Goal: Information Seeking & Learning: Learn about a topic

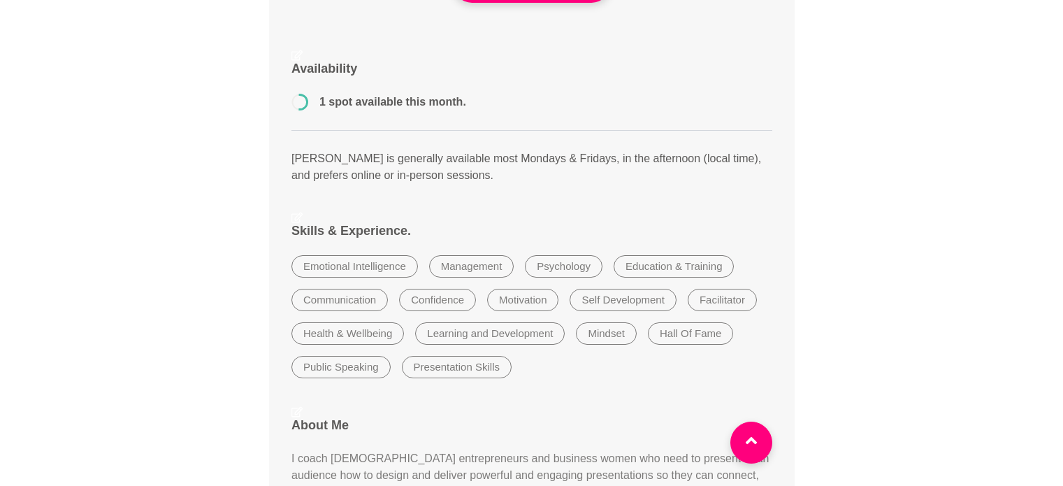
scroll to position [338, 0]
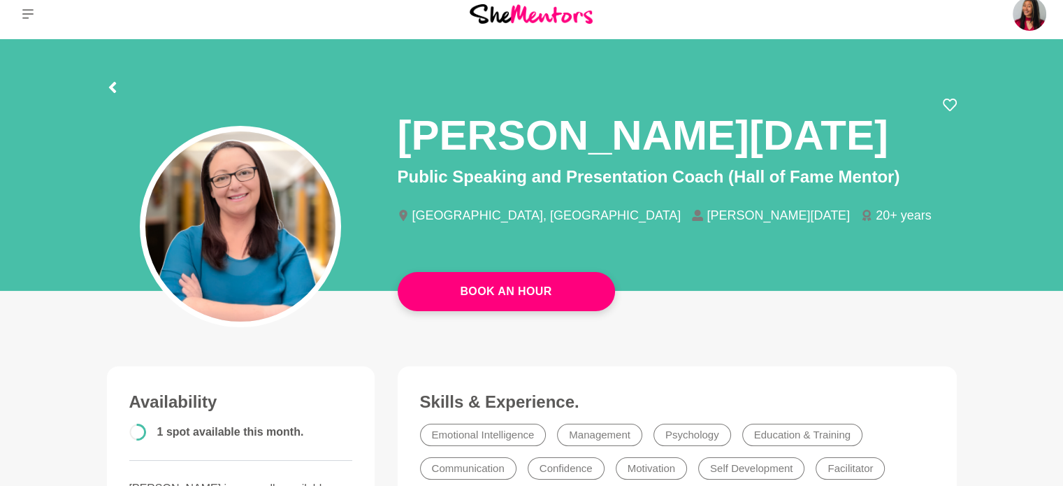
scroll to position [0, 0]
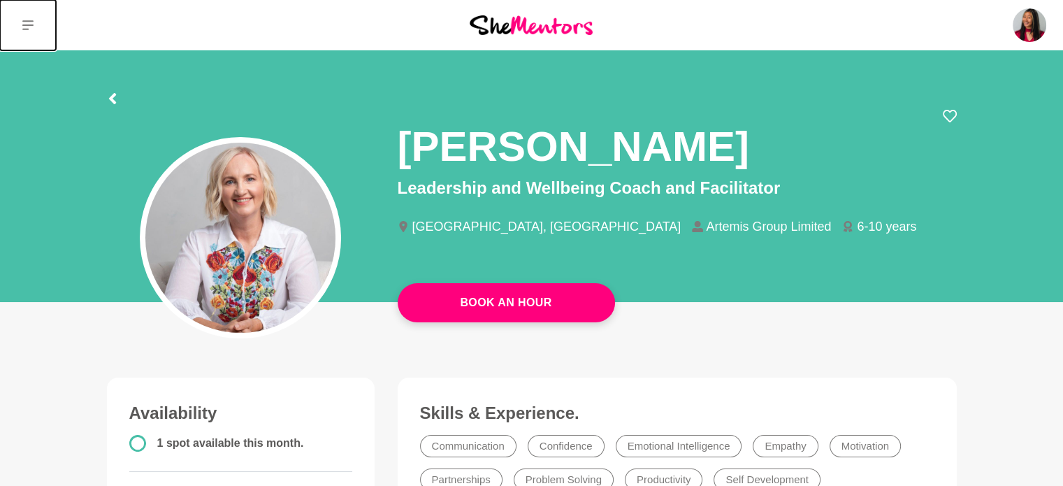
click at [20, 34] on button at bounding box center [28, 25] width 56 height 50
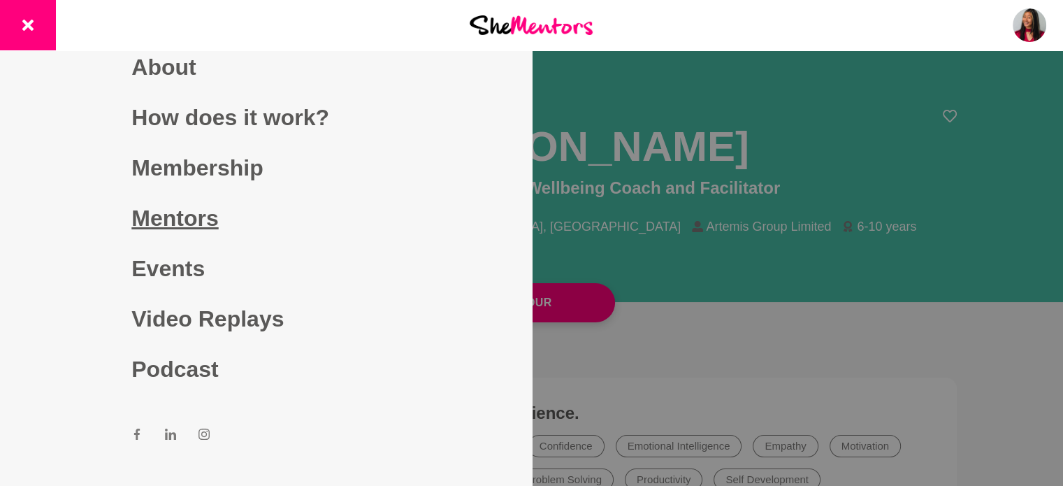
click at [159, 215] on link "Mentors" at bounding box center [265, 218] width 268 height 50
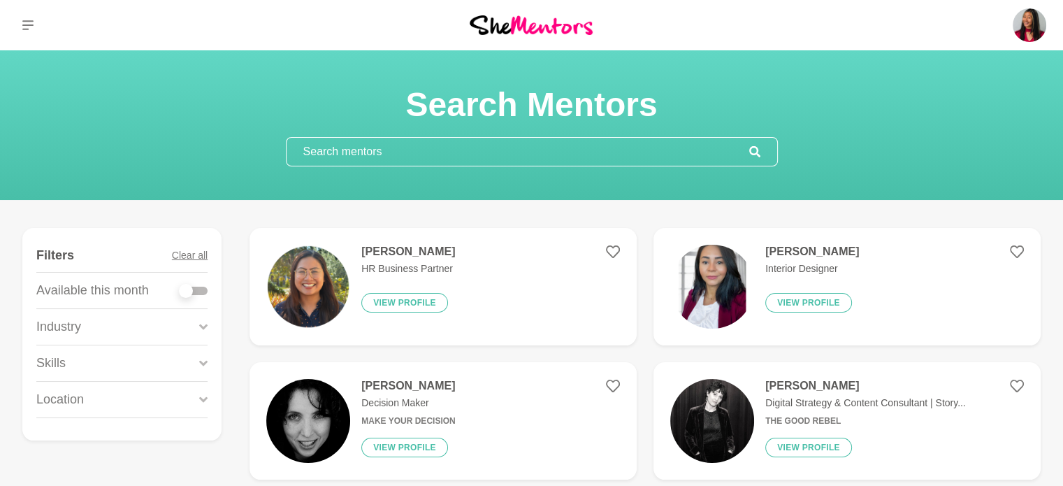
scroll to position [131, 0]
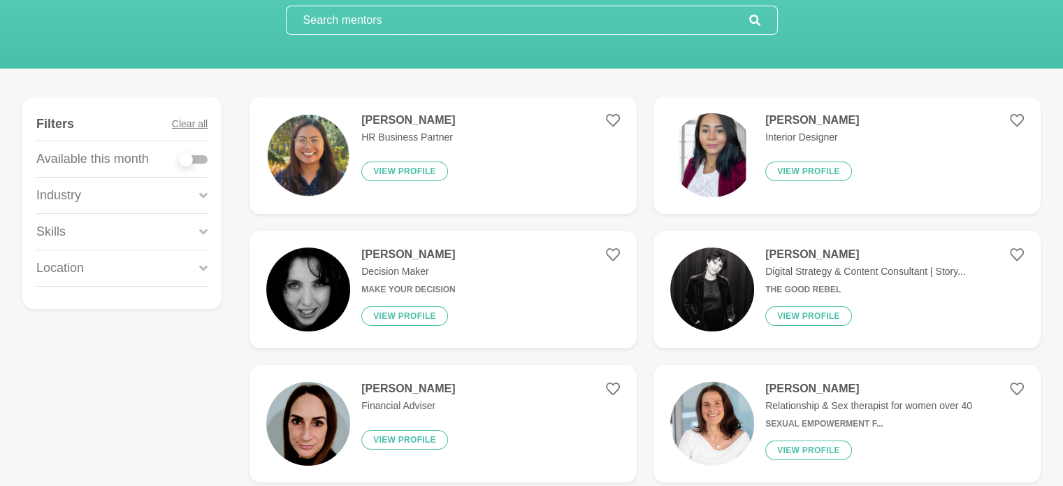
click at [496, 159] on figure "[PERSON_NAME] HR Business Partner View profile" at bounding box center [443, 154] width 387 height 117
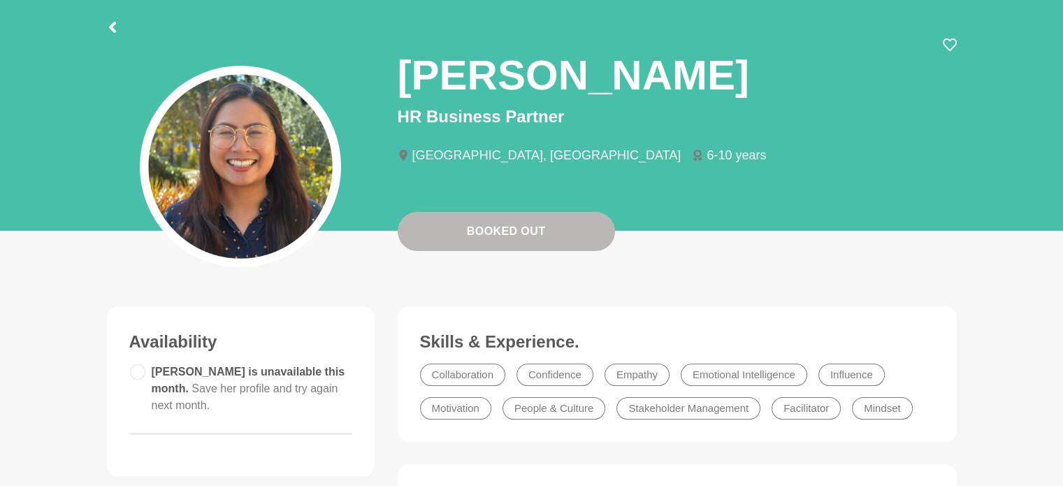
scroll to position [72, 0]
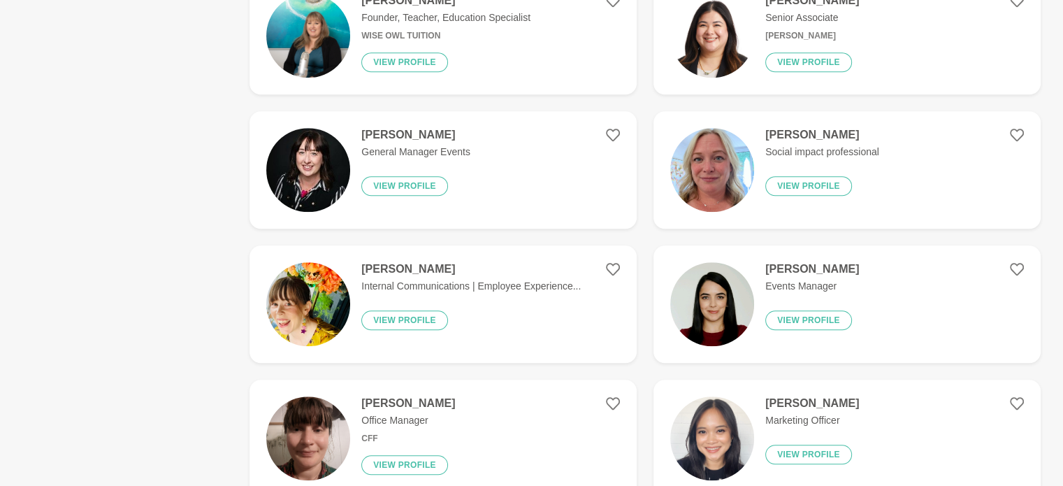
scroll to position [1193, 0]
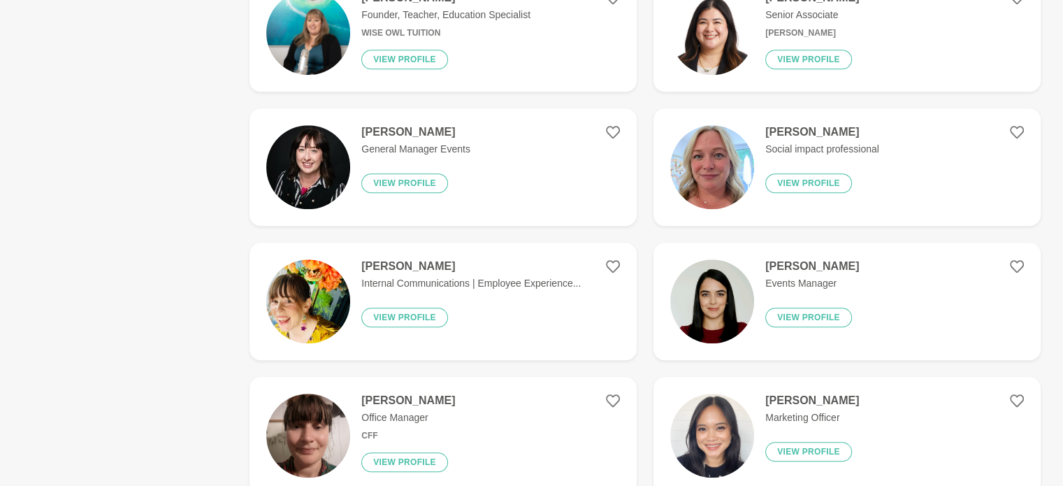
click at [464, 161] on div "[PERSON_NAME] General Manager Events View profile" at bounding box center [410, 167] width 120 height 84
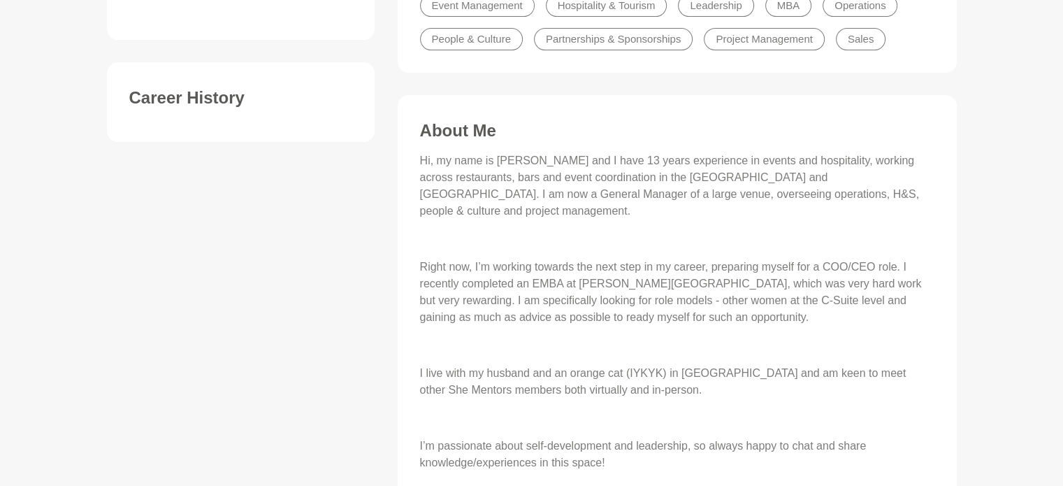
scroll to position [509, 0]
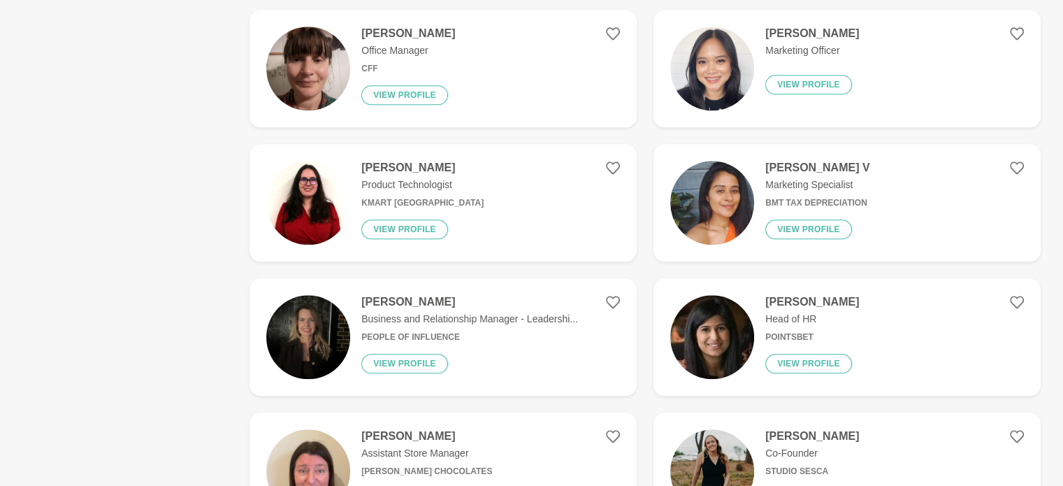
scroll to position [1562, 0]
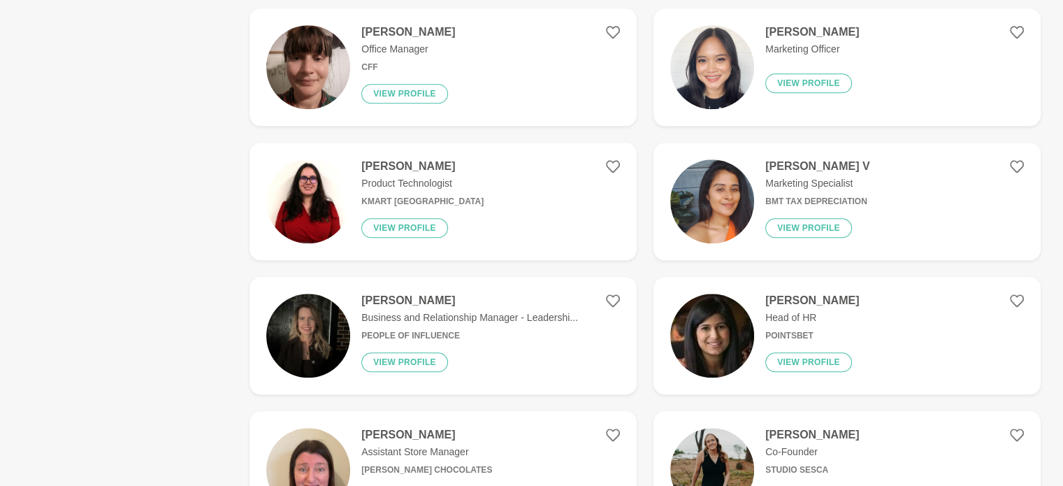
click at [523, 59] on figure "[PERSON_NAME] Office Manager CFF View profile" at bounding box center [443, 66] width 387 height 117
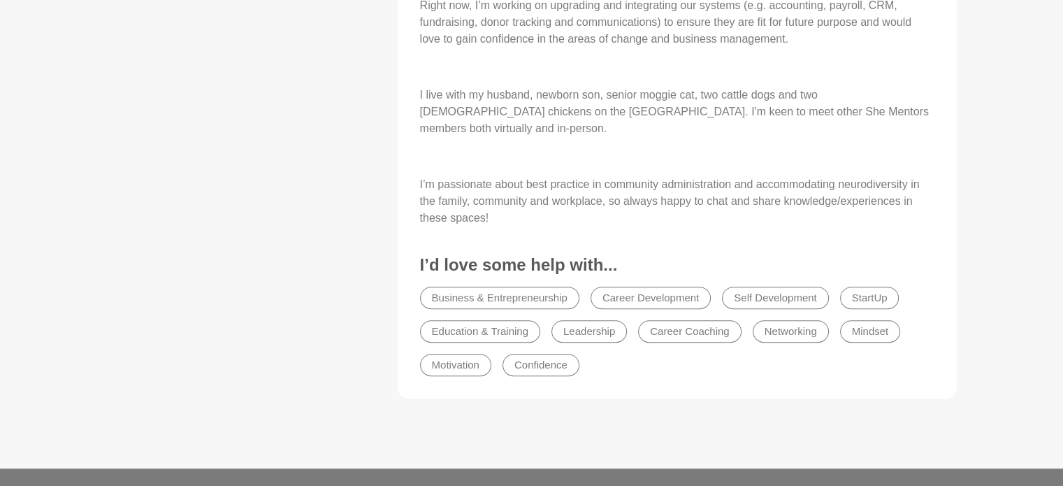
scroll to position [754, 0]
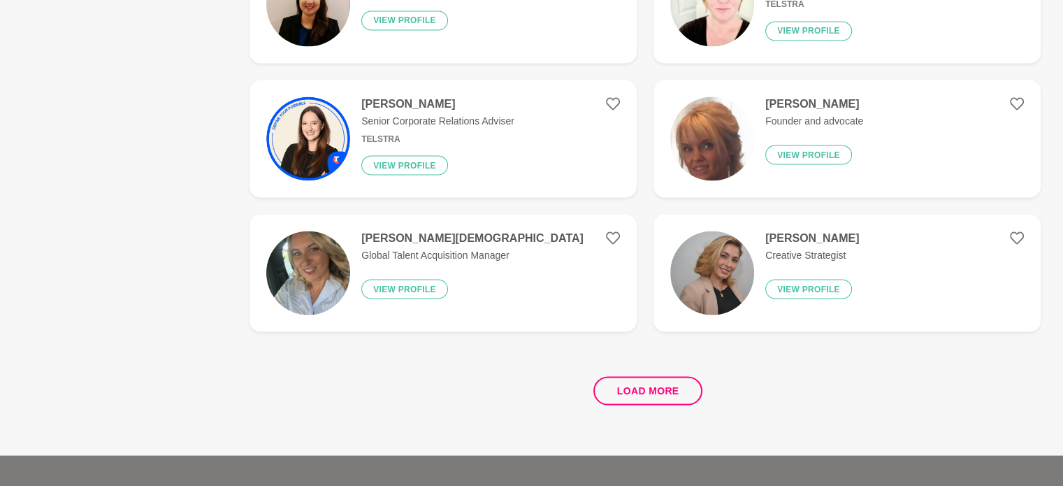
scroll to position [2566, 0]
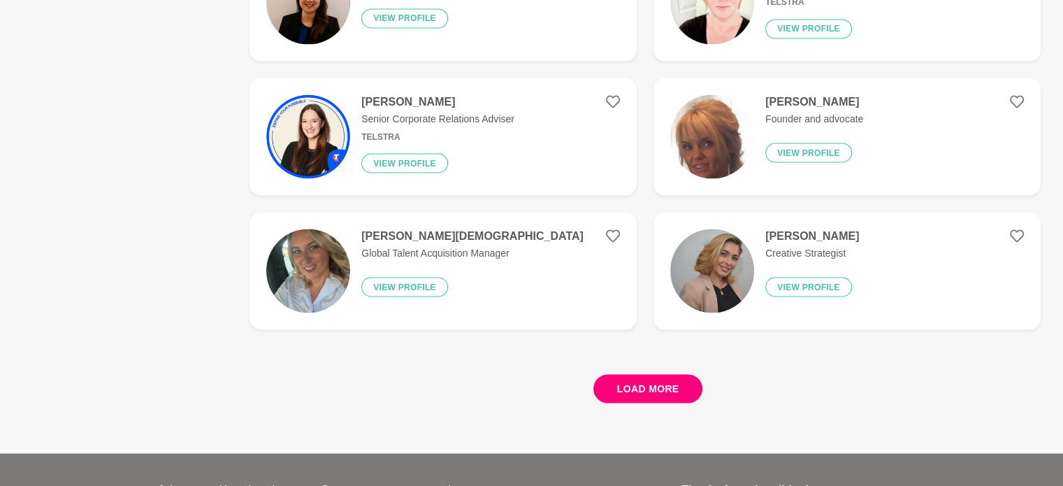
click at [640, 393] on button "Load more" at bounding box center [648, 388] width 110 height 29
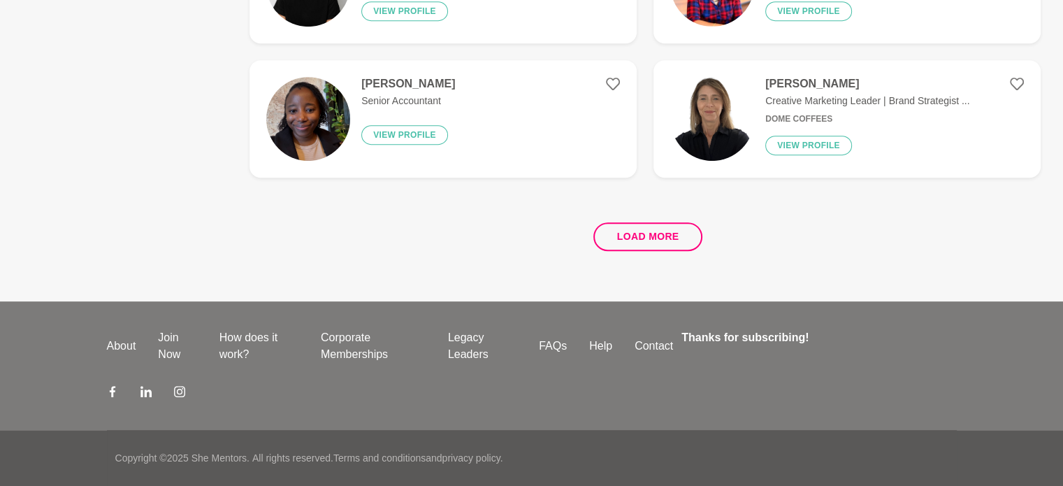
scroll to position [0, 0]
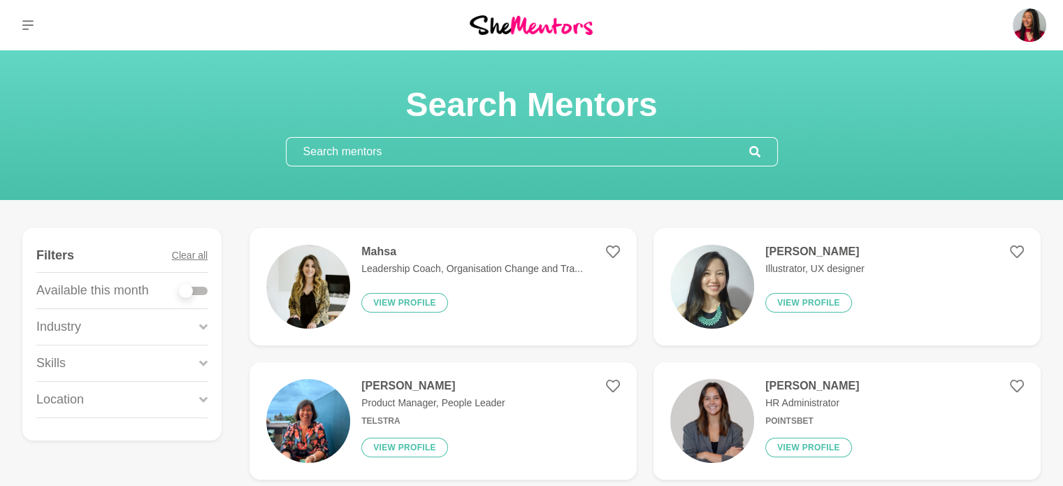
scroll to position [92, 0]
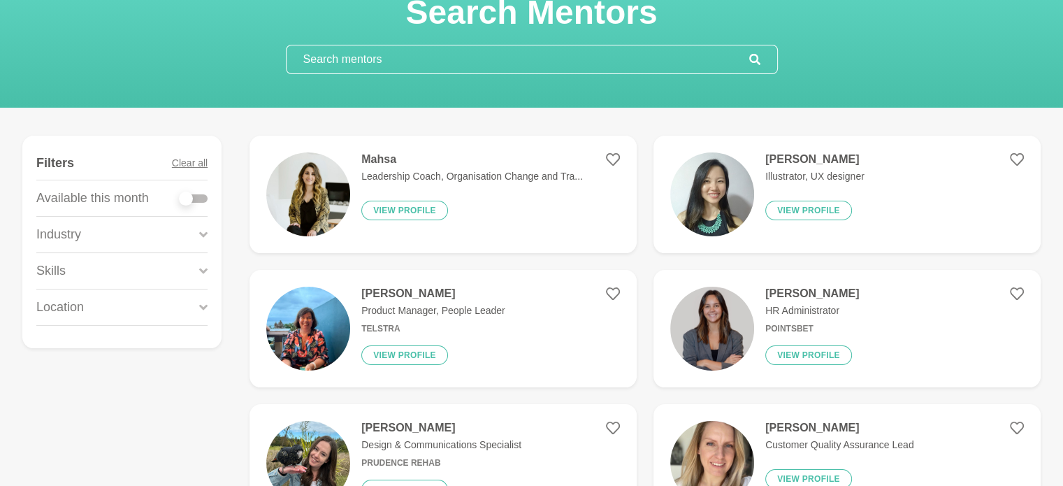
click at [521, 202] on div "Mahsa Leadership Coach, Organisation Change and Tra... View profile" at bounding box center [466, 194] width 233 height 84
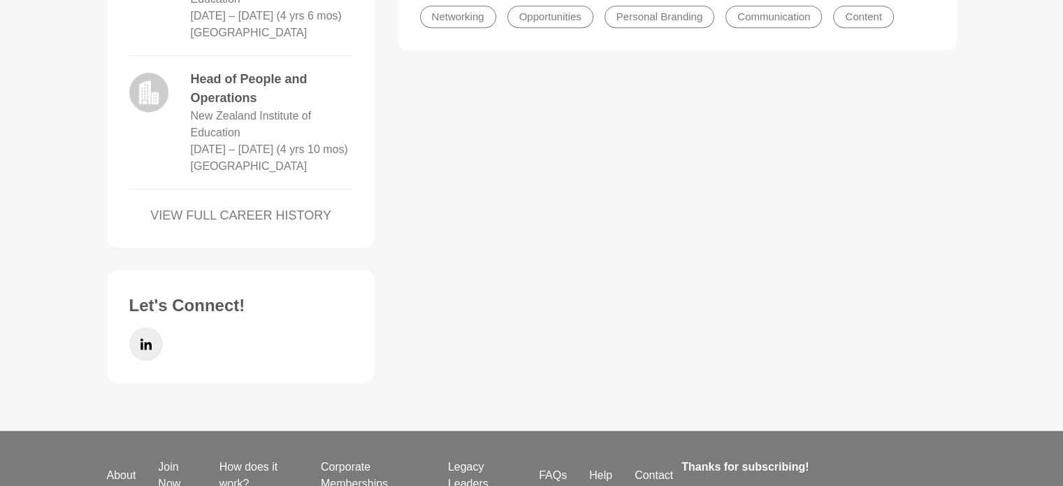
scroll to position [1079, 0]
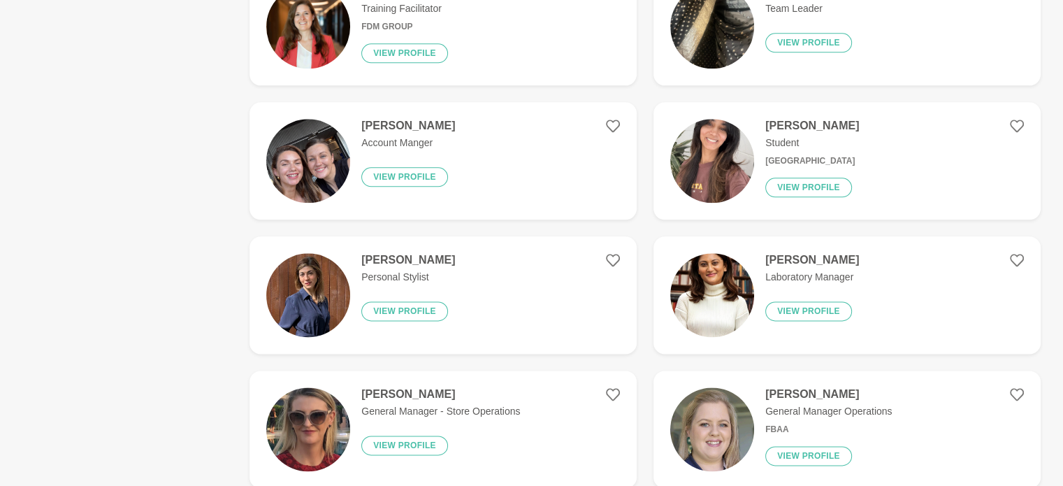
scroll to position [1739, 0]
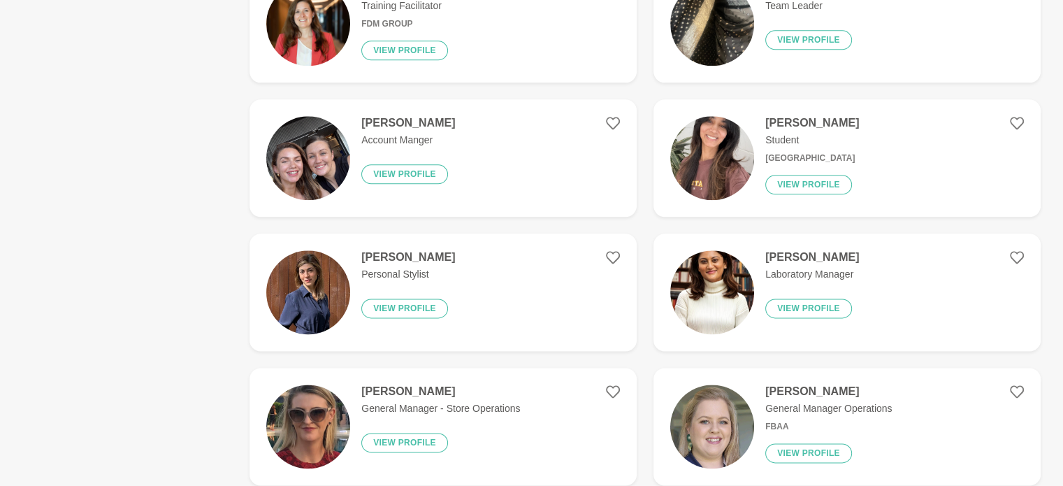
click at [505, 52] on figure "Carolina Portugal Training Facilitator FDM Group View profile" at bounding box center [443, 23] width 387 height 117
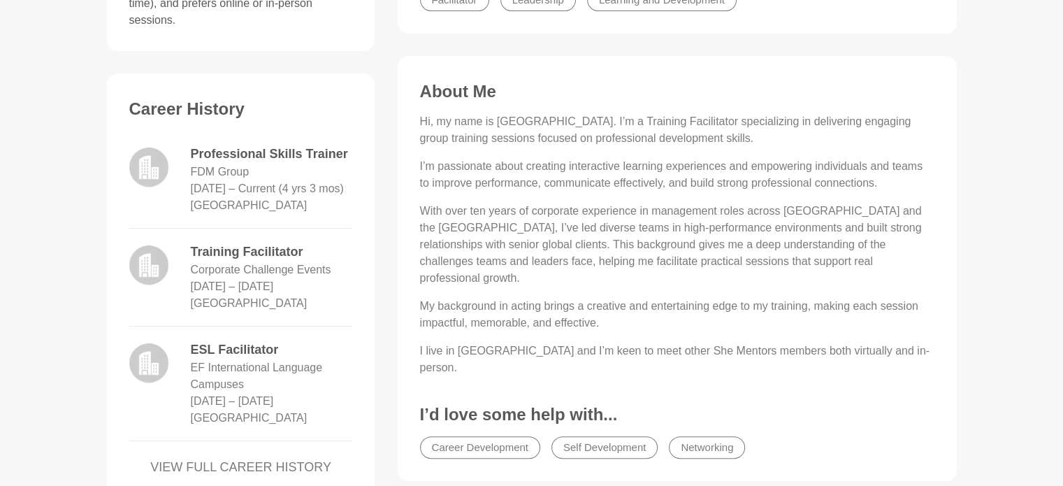
scroll to position [547, 0]
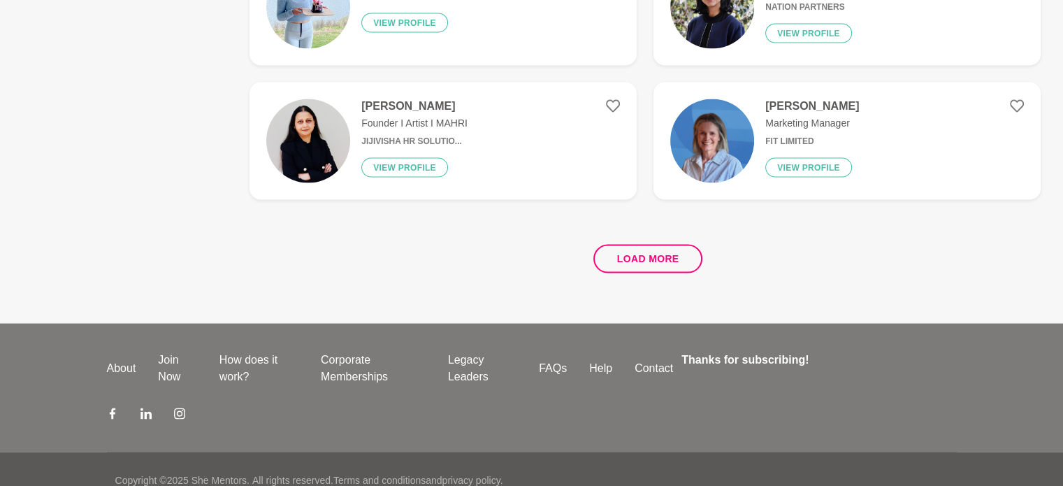
scroll to position [2716, 0]
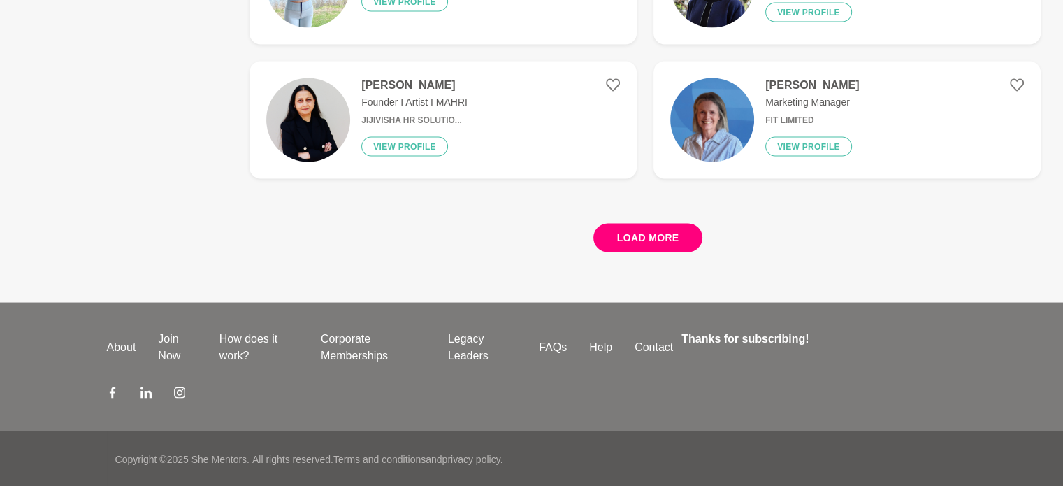
click at [640, 234] on button "Load more" at bounding box center [648, 238] width 110 height 29
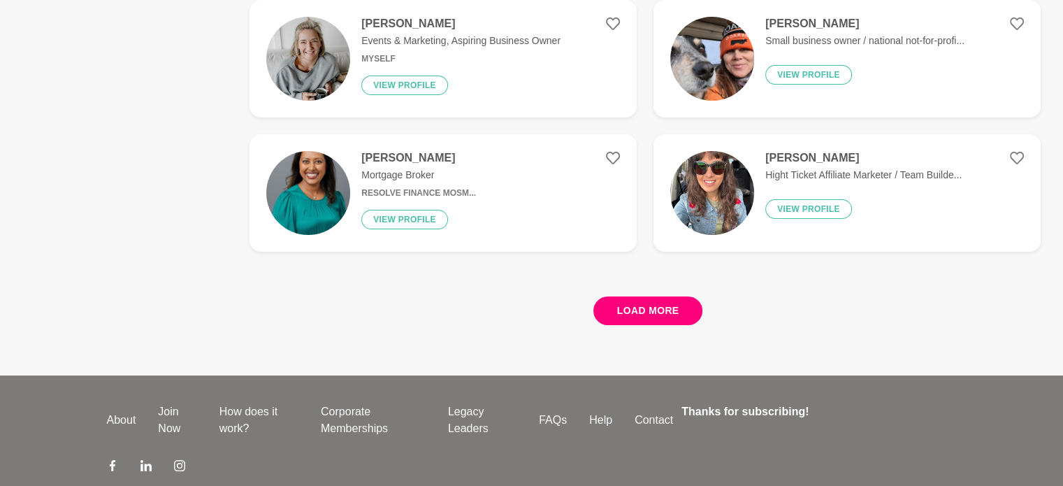
scroll to position [5330, 0]
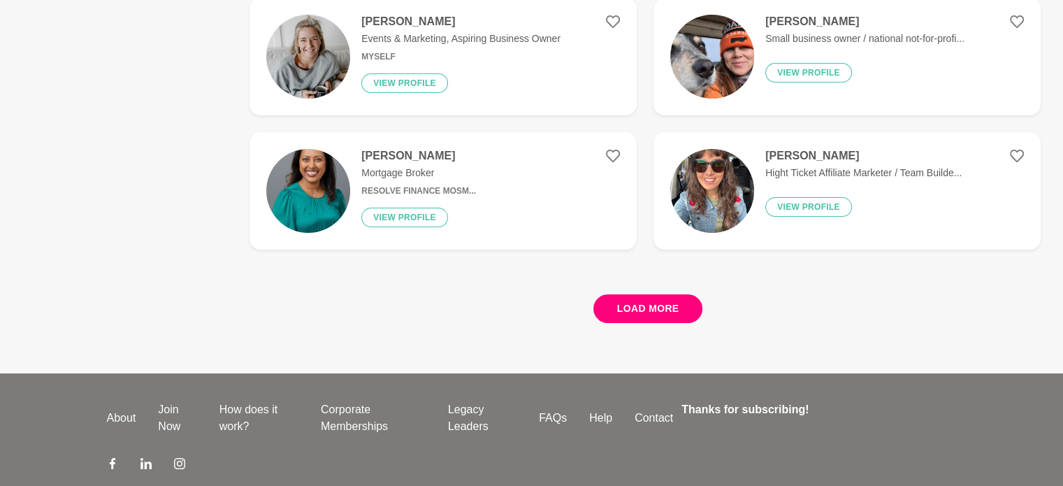
click at [663, 304] on button "Load more" at bounding box center [648, 308] width 110 height 29
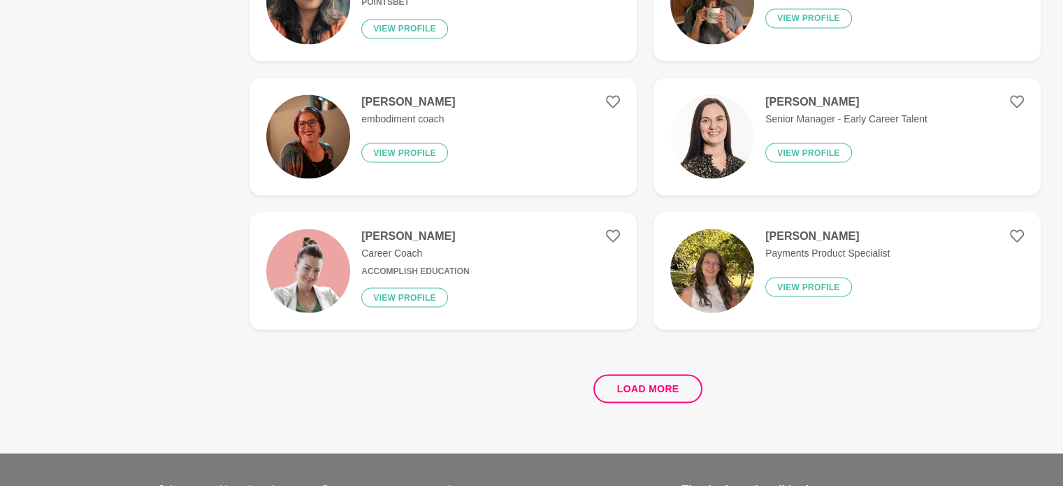
scroll to position [7936, 0]
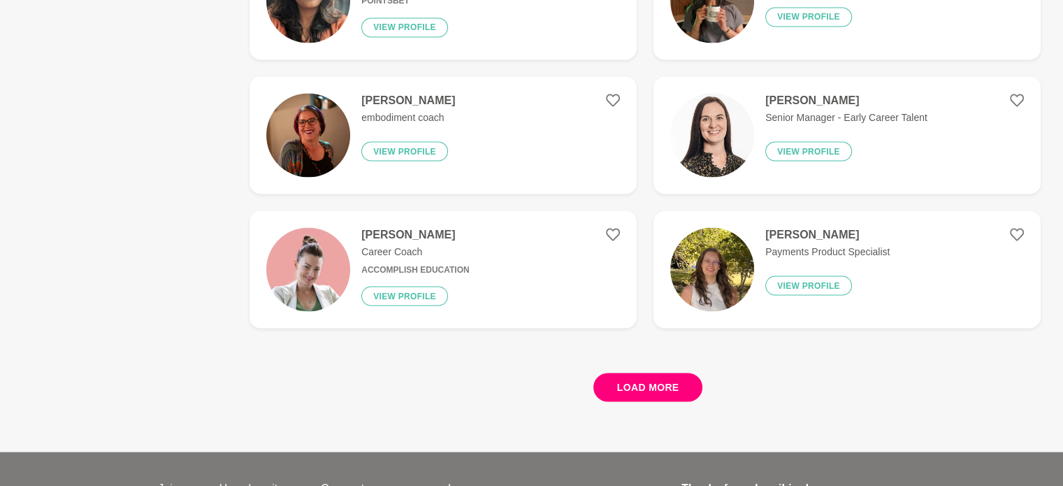
click at [646, 375] on button "Load more" at bounding box center [648, 387] width 110 height 29
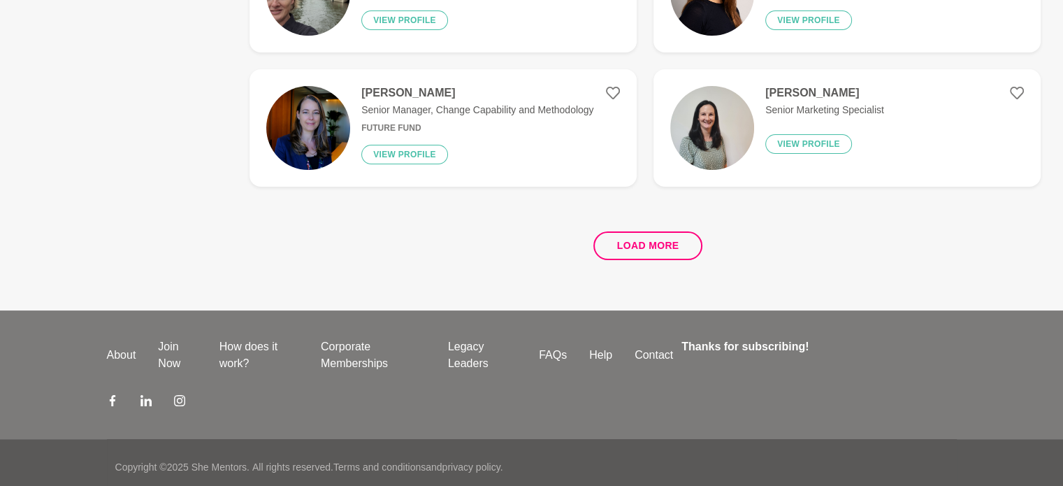
scroll to position [10762, 0]
click at [640, 243] on button "Load more" at bounding box center [648, 245] width 110 height 29
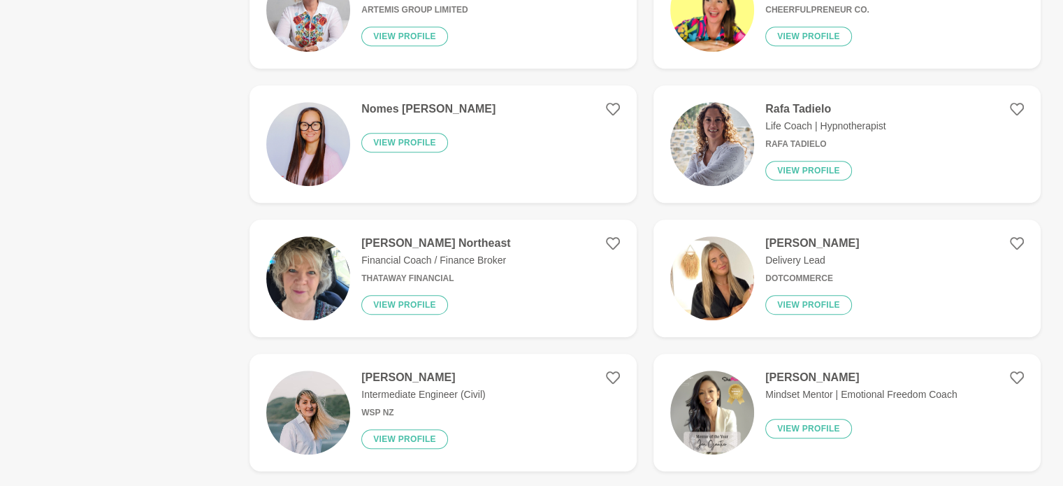
scroll to position [11418, 0]
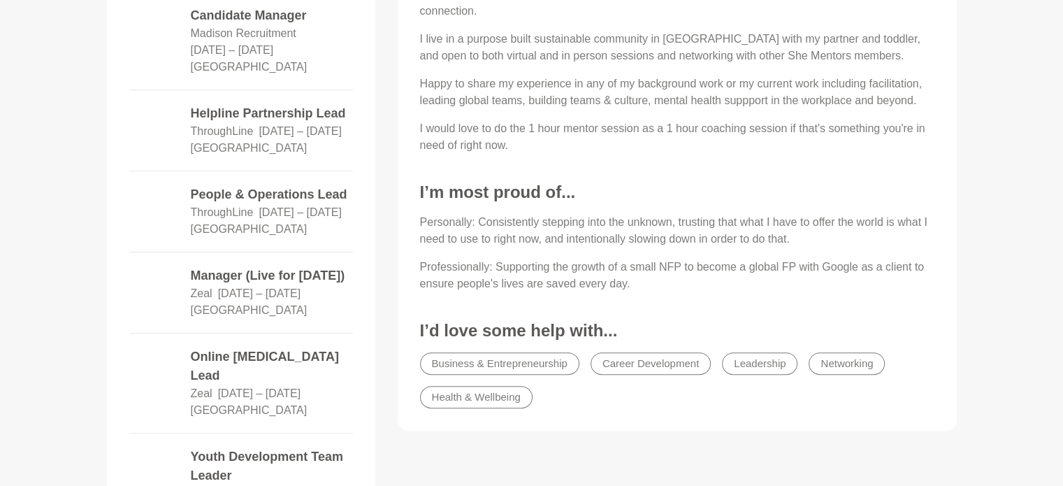
scroll to position [864, 0]
